Goal: Transaction & Acquisition: Download file/media

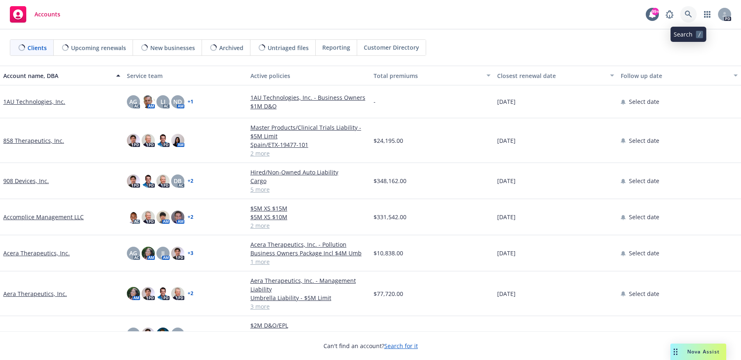
click at [687, 16] on icon at bounding box center [688, 14] width 7 height 7
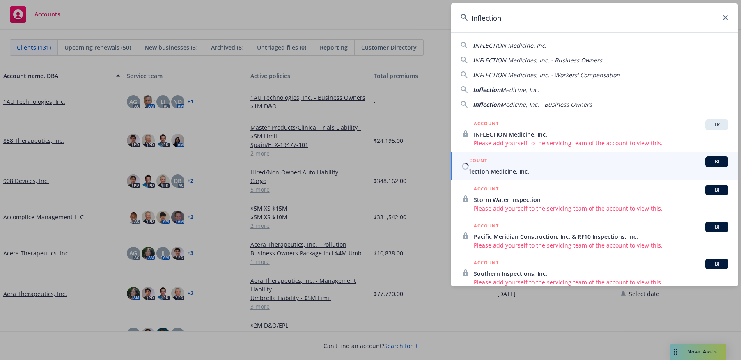
type input "Inflection"
click at [500, 170] on span "Inflection Medicine, Inc." at bounding box center [595, 171] width 266 height 9
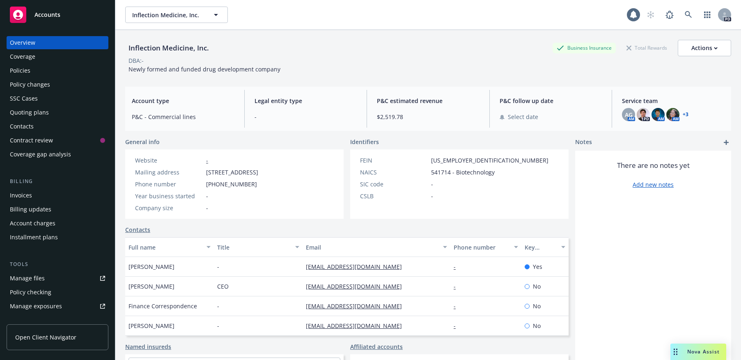
click at [25, 71] on div "Policies" at bounding box center [20, 70] width 21 height 13
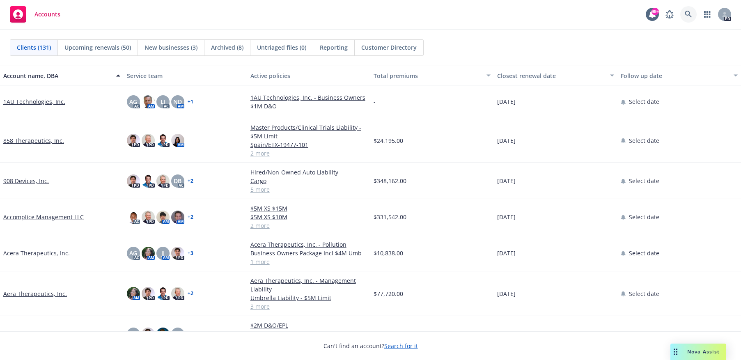
click at [688, 9] on link at bounding box center [688, 14] width 16 height 16
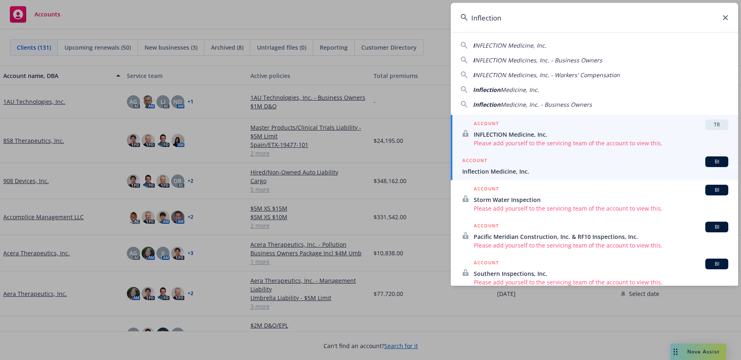
type input "Inflection"
click at [515, 170] on span "Inflection Medicine, Inc." at bounding box center [595, 171] width 266 height 9
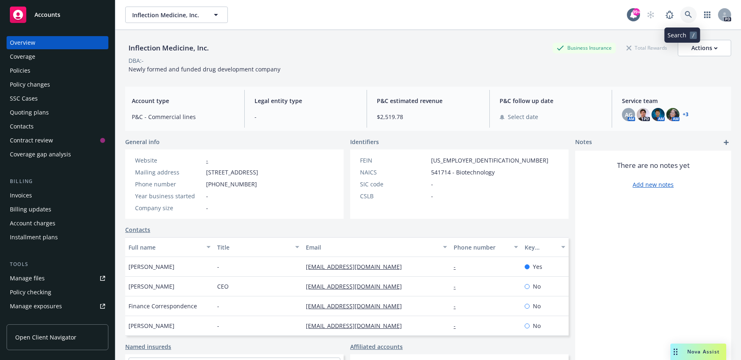
click at [685, 14] on icon at bounding box center [688, 14] width 7 height 7
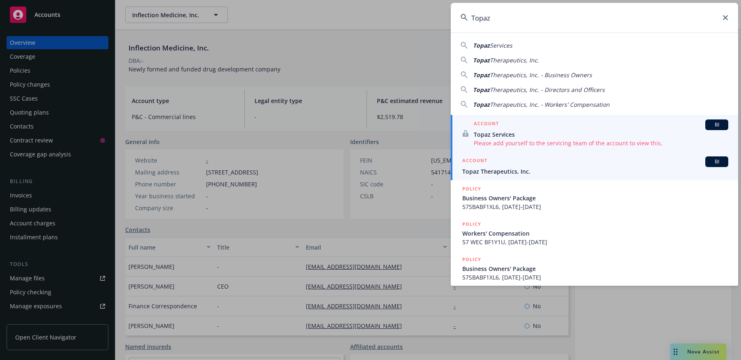
type input "Topaz"
click at [469, 174] on li "ACCOUNT BI Topaz Therapeutics, Inc." at bounding box center [594, 166] width 287 height 28
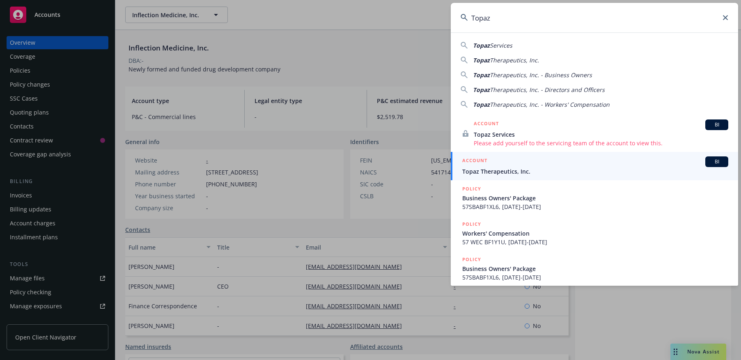
click at [479, 172] on span "Topaz Therapeutics, Inc." at bounding box center [595, 171] width 266 height 9
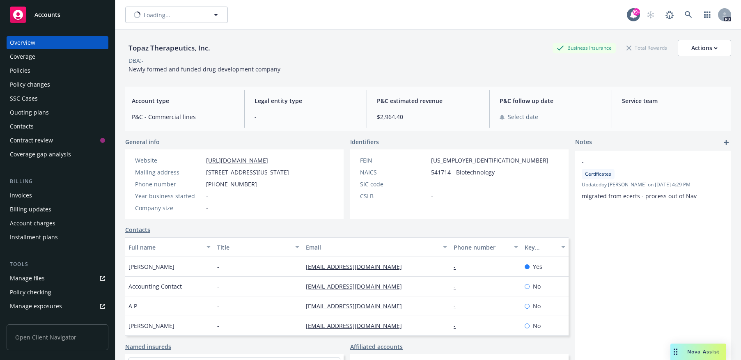
click at [47, 73] on div "Policies" at bounding box center [57, 70] width 95 height 13
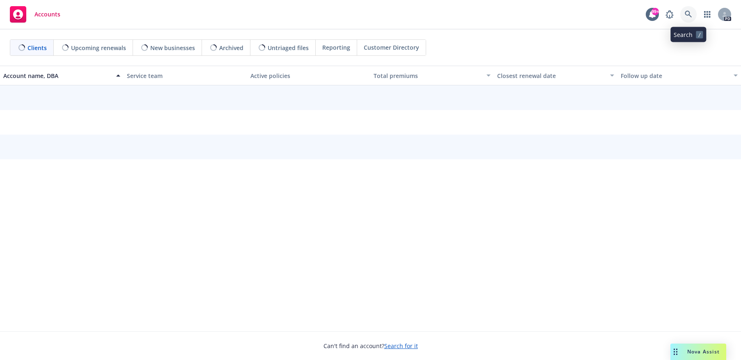
click at [689, 12] on icon at bounding box center [688, 14] width 7 height 7
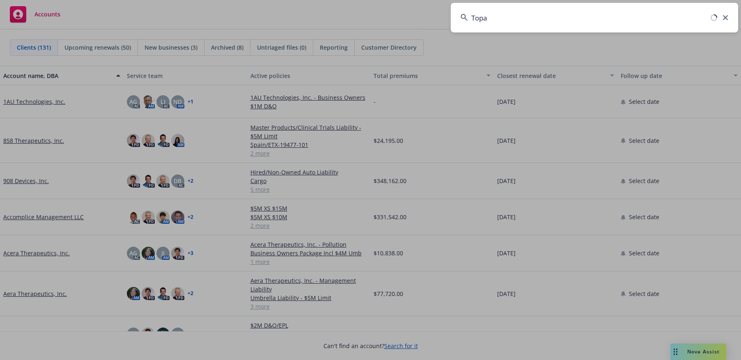
type input "Topaz"
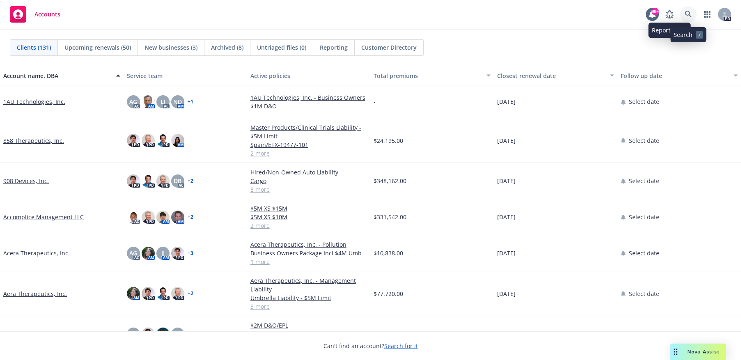
click at [686, 13] on icon at bounding box center [688, 14] width 7 height 7
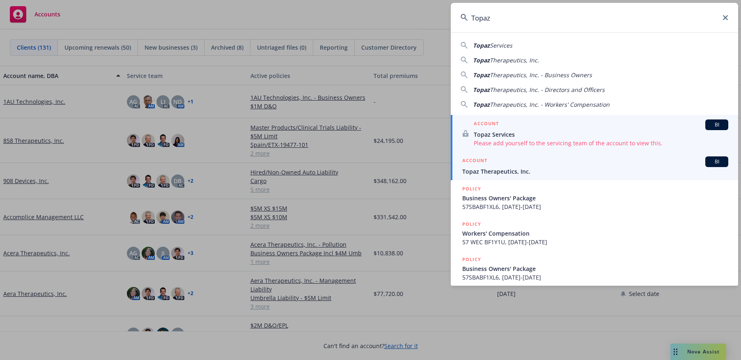
type input "Topaz"
click at [481, 172] on span "Topaz Therapeutics, Inc." at bounding box center [595, 171] width 266 height 9
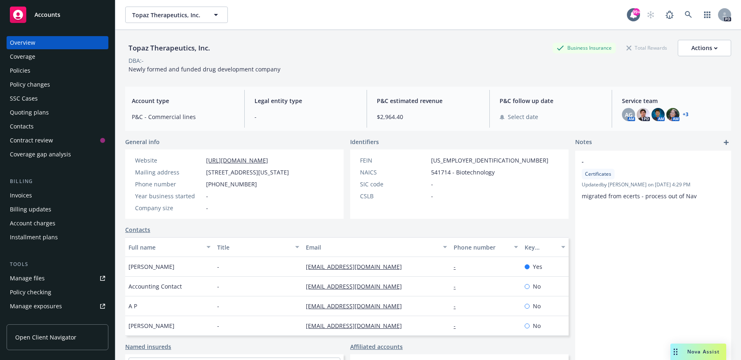
click at [37, 68] on div "Policies" at bounding box center [57, 70] width 95 height 13
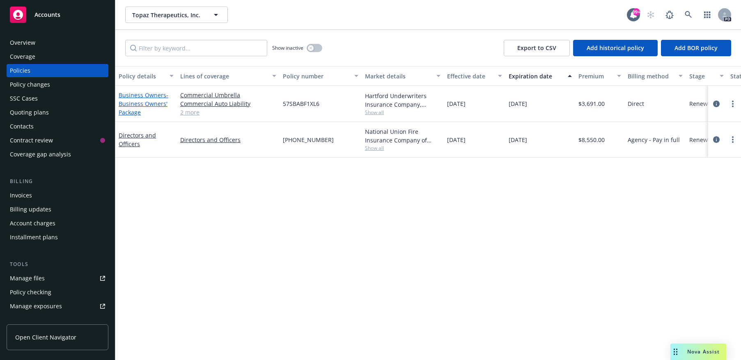
click at [130, 98] on link "Business Owners - Business Owners' Package" at bounding box center [144, 103] width 50 height 25
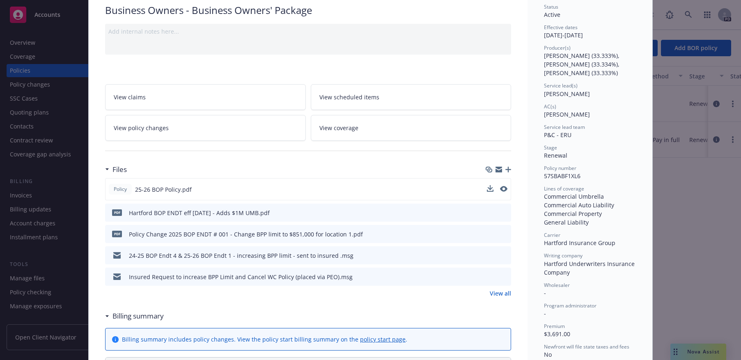
scroll to position [82, 0]
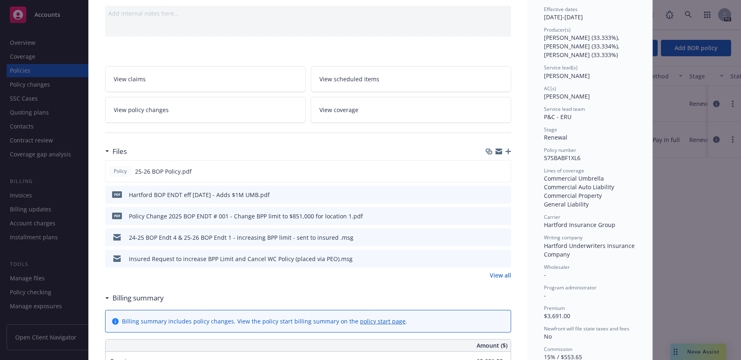
click at [30, 43] on div "Policy Business Owners - Business Owners' Package Add internal notes here... Vi…" at bounding box center [370, 180] width 741 height 360
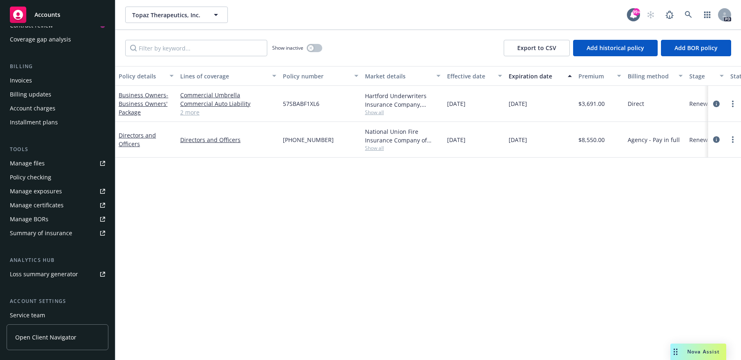
scroll to position [123, 0]
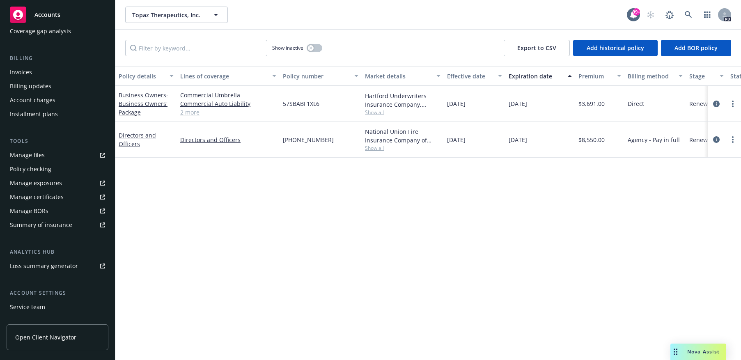
click at [48, 195] on div "Manage certificates" at bounding box center [37, 196] width 54 height 13
click at [136, 99] on link "Business Owners - Business Owners' Package" at bounding box center [144, 103] width 50 height 25
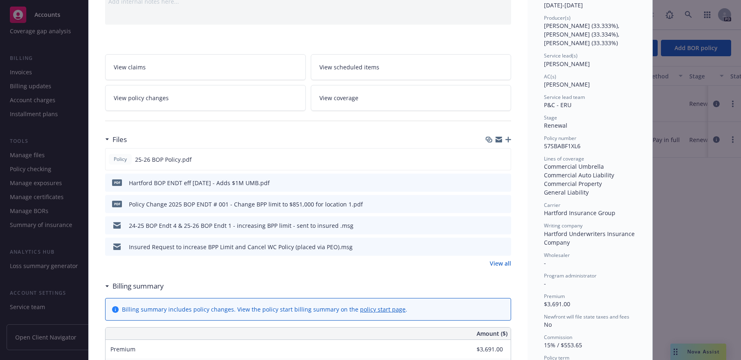
scroll to position [107, 0]
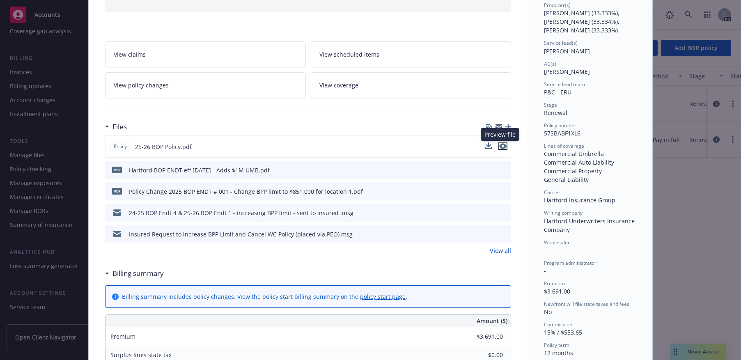
click at [499, 147] on icon "preview file" at bounding box center [502, 146] width 7 height 6
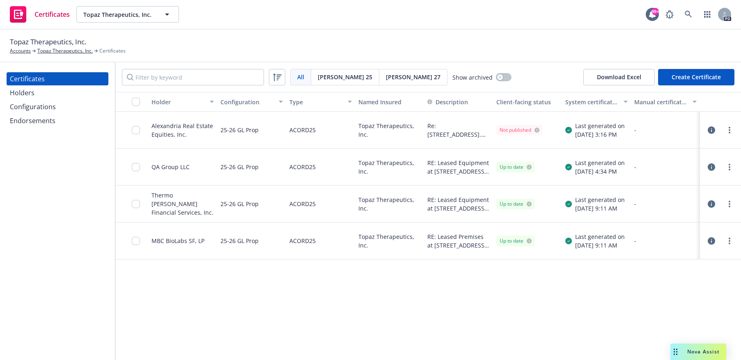
click at [176, 127] on div "Alexandria Real Estate Equities, Inc." at bounding box center [182, 129] width 62 height 17
click at [136, 128] on input "checkbox" at bounding box center [136, 130] width 8 height 8
click at [321, 340] on div "Download certificate" at bounding box center [323, 342] width 62 height 16
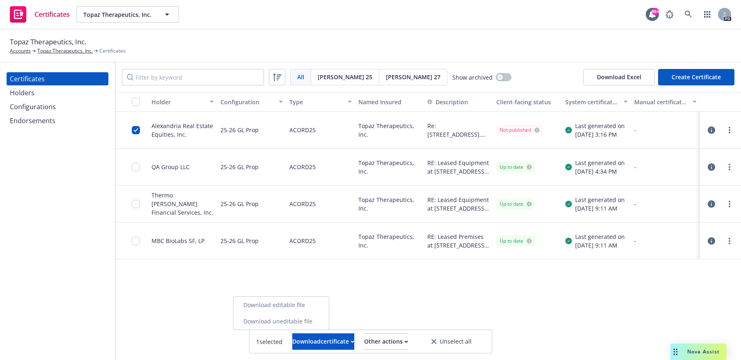
click at [316, 322] on link "Download uneditable file" at bounding box center [281, 321] width 95 height 16
